Goal: Manage account settings

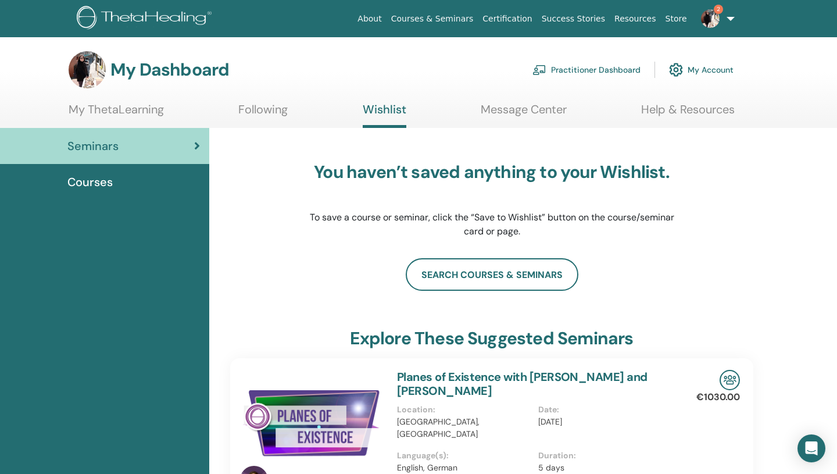
click at [674, 73] on img at bounding box center [676, 70] width 14 height 20
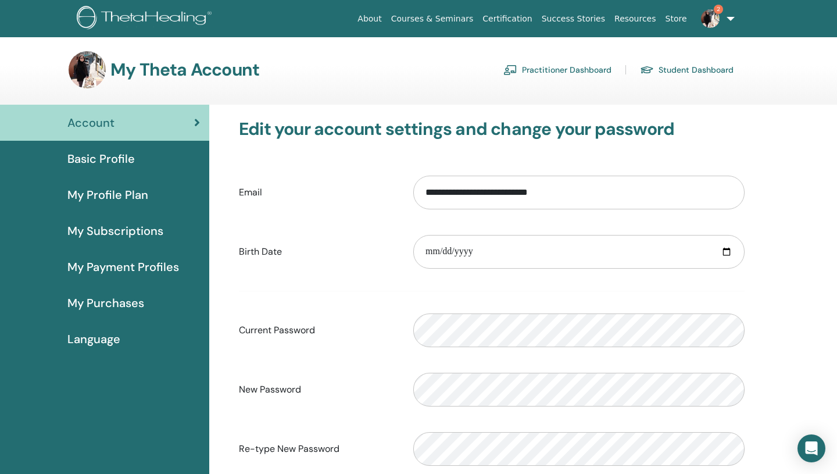
click at [119, 162] on span "Basic Profile" at bounding box center [100, 158] width 67 height 17
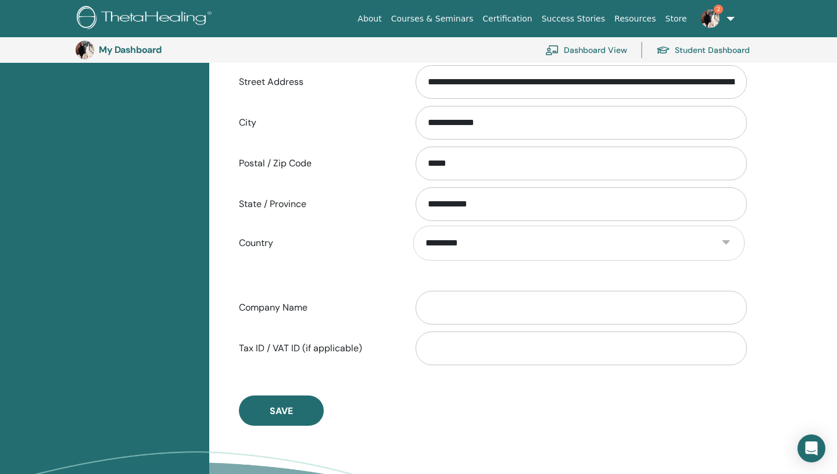
scroll to position [416, 0]
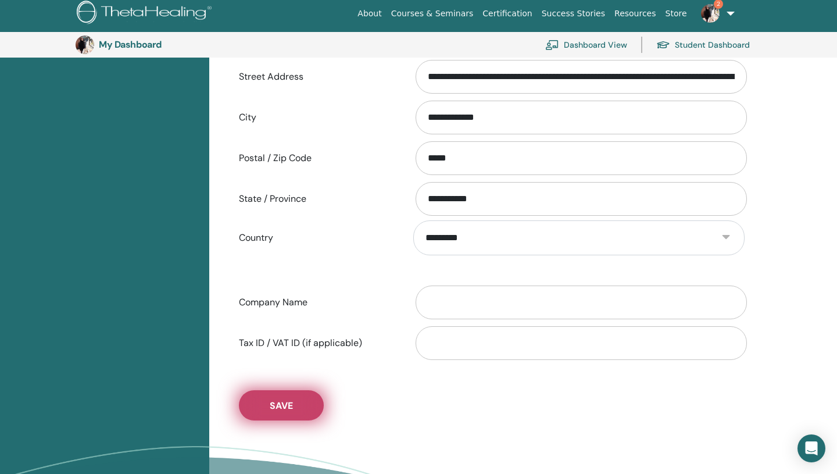
click at [300, 403] on button "Save" at bounding box center [281, 405] width 85 height 30
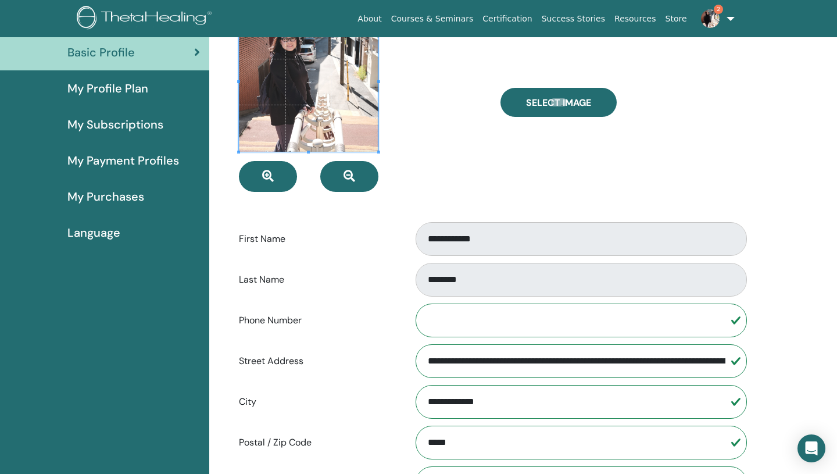
scroll to position [0, 0]
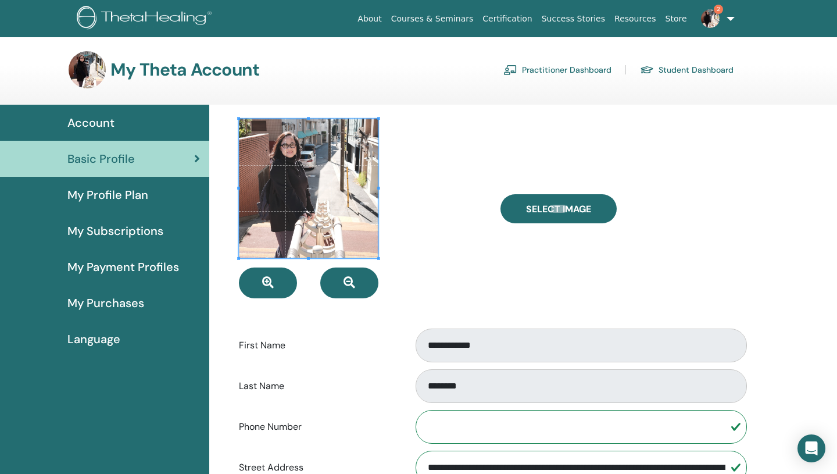
click at [142, 193] on span "My Profile Plan" at bounding box center [107, 194] width 81 height 17
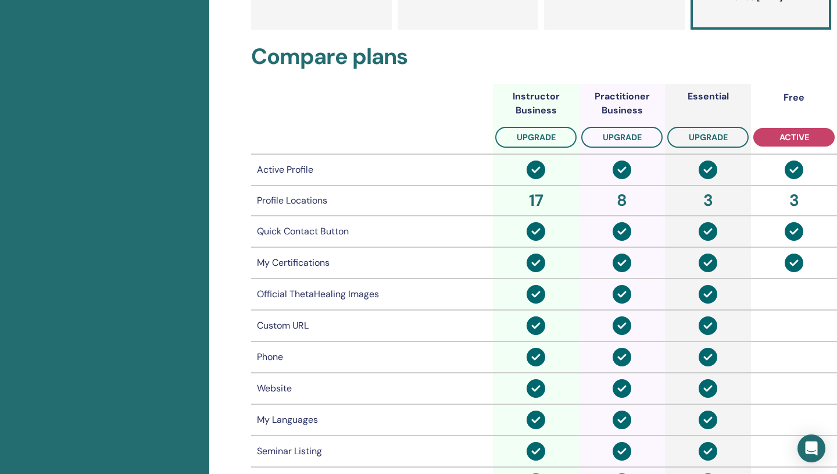
scroll to position [469, 0]
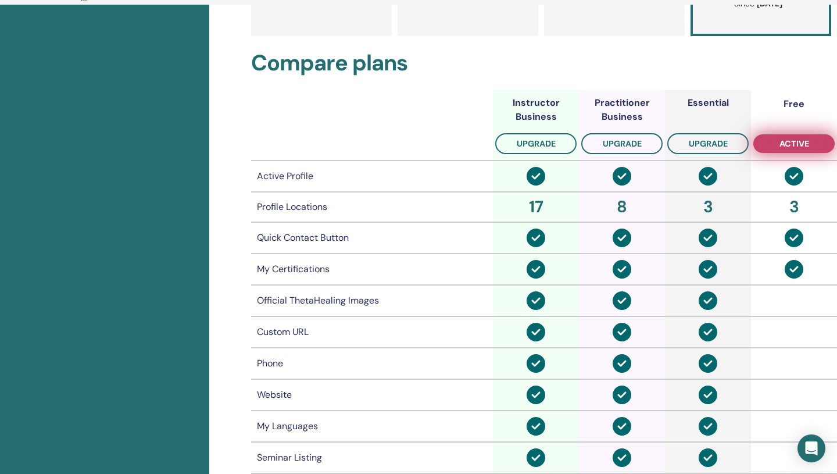
click at [811, 146] on button "active" at bounding box center [794, 143] width 81 height 19
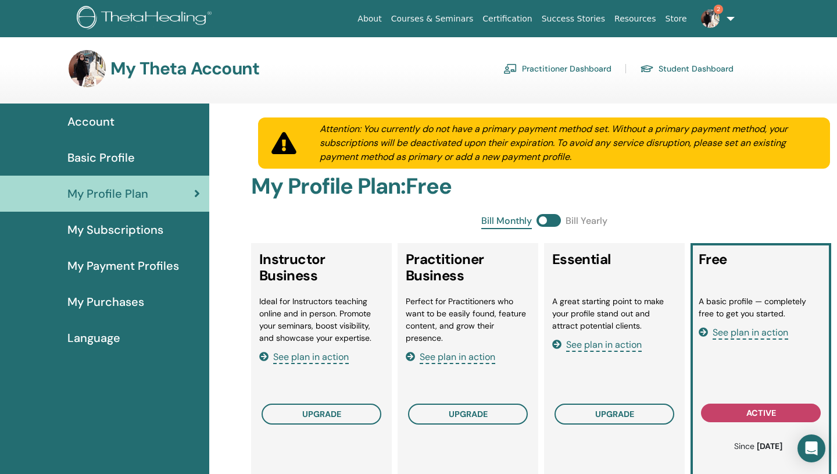
scroll to position [0, 0]
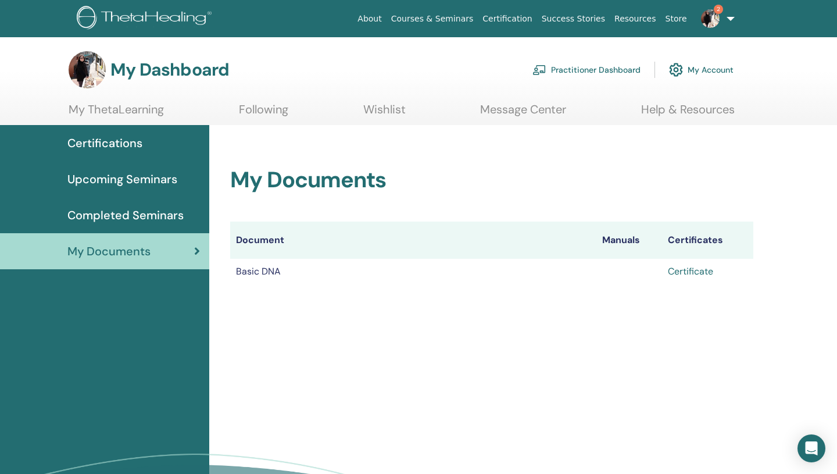
click at [695, 271] on link "Certificate" at bounding box center [690, 271] width 45 height 12
